Goal: Information Seeking & Learning: Learn about a topic

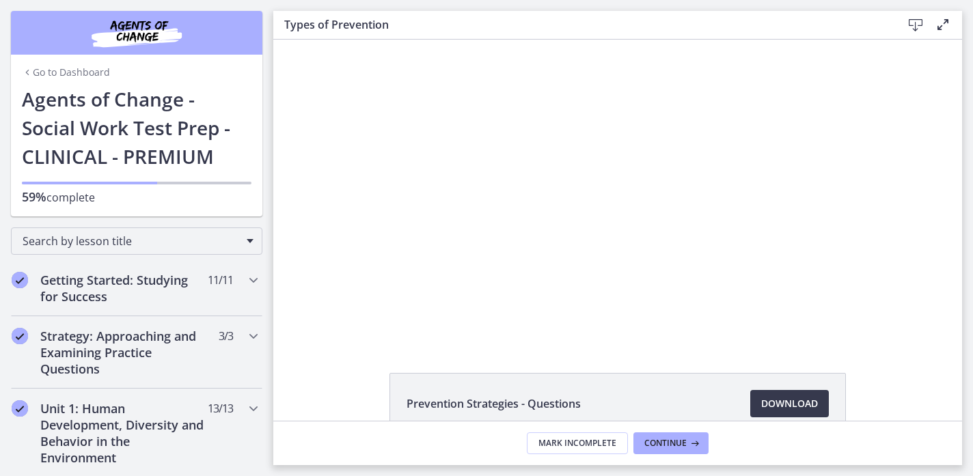
scroll to position [653, 0]
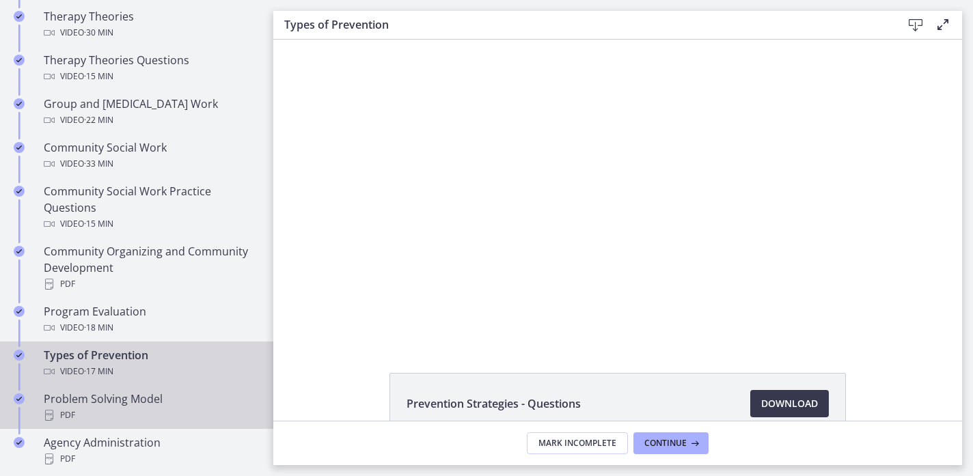
click at [115, 405] on div "Problem Solving Model PDF" at bounding box center [150, 407] width 213 height 33
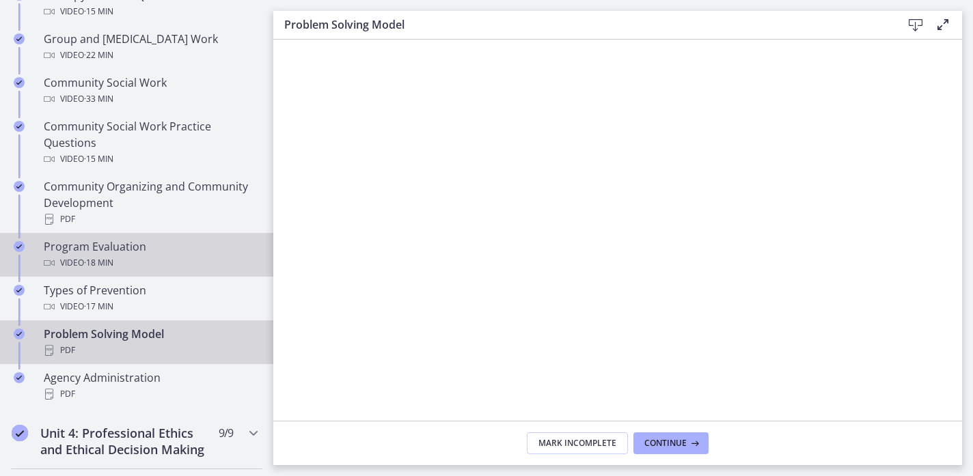
scroll to position [732, 0]
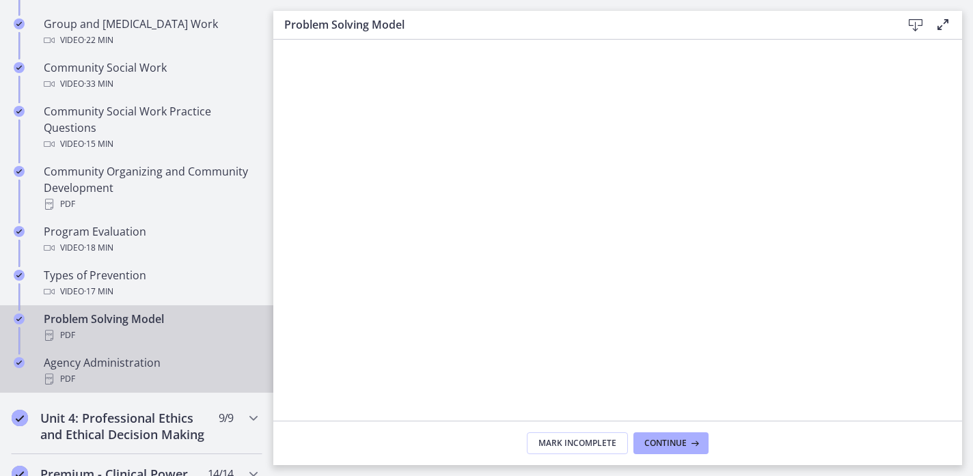
click at [166, 368] on div "Agency Administration PDF" at bounding box center [150, 371] width 213 height 33
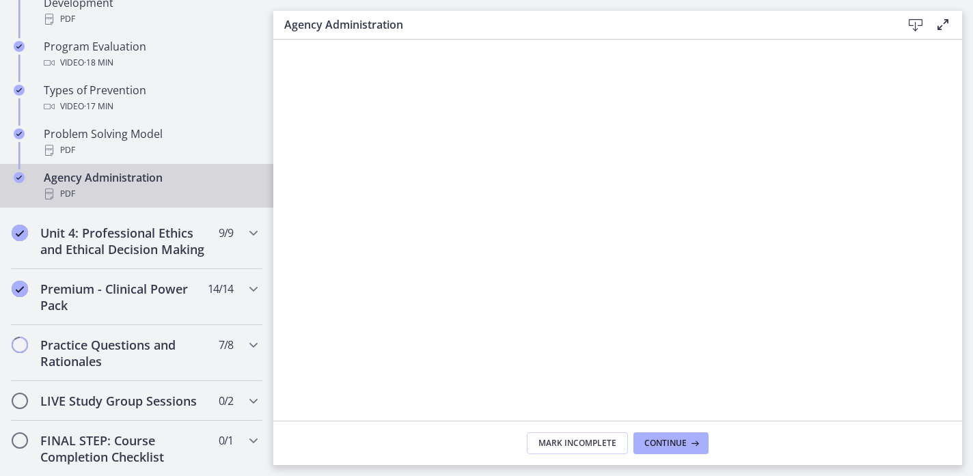
scroll to position [1091, 0]
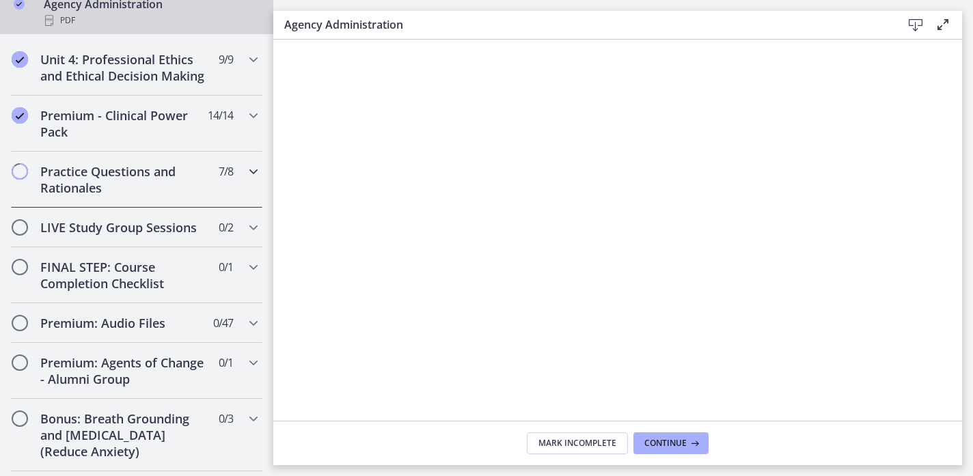
click at [151, 167] on h2 "Practice Questions and Rationales" at bounding box center [123, 179] width 167 height 33
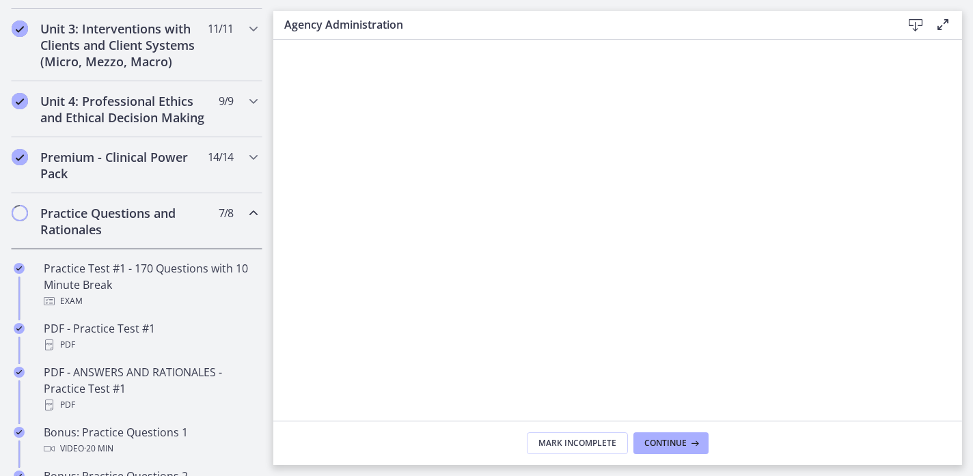
scroll to position [474, 0]
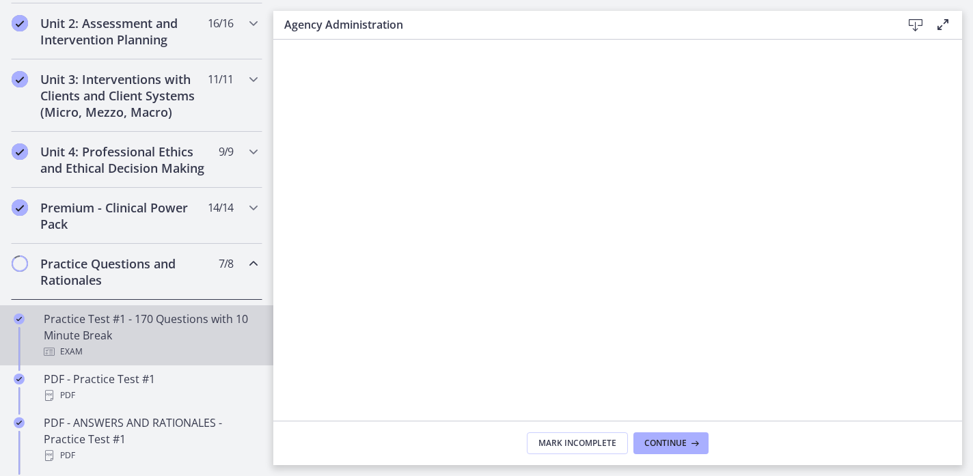
click at [127, 331] on div "Practice Test #1 - 170 Questions with 10 Minute Break Exam" at bounding box center [150, 335] width 213 height 49
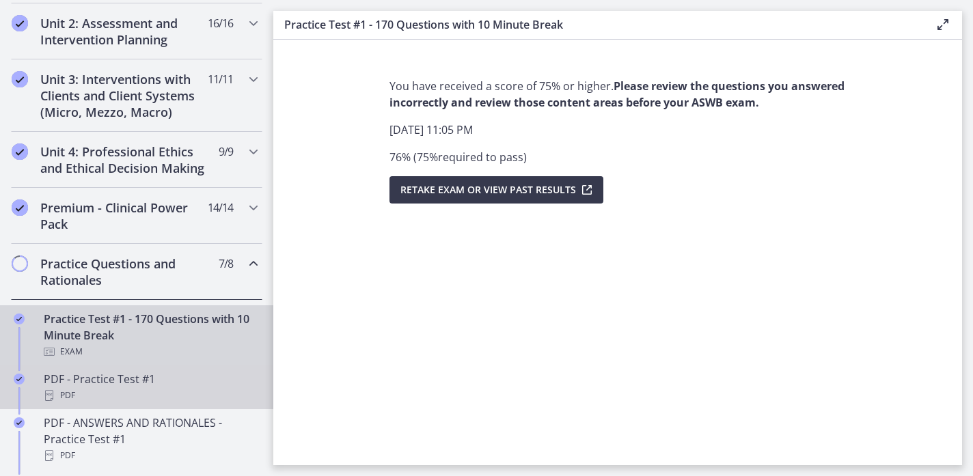
click at [231, 400] on div "PDF" at bounding box center [150, 395] width 213 height 16
